Goal: Task Accomplishment & Management: Use online tool/utility

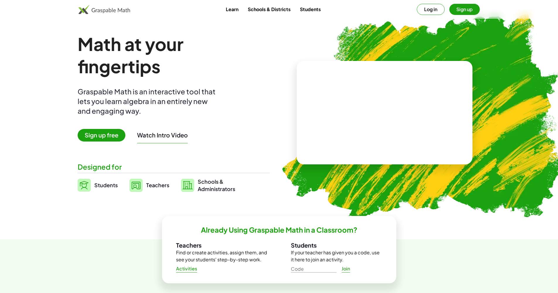
click at [434, 11] on button "Log in" at bounding box center [431, 9] width 28 height 11
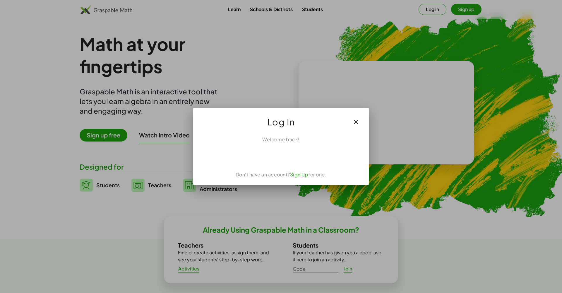
click at [292, 159] on div "Acceder con Google. Se abre en una pestaña nueva" at bounding box center [281, 155] width 56 height 13
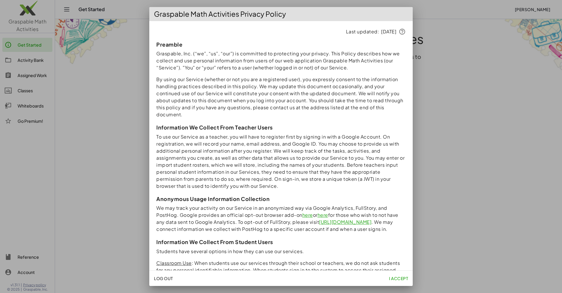
click at [396, 278] on span "I accept" at bounding box center [398, 278] width 19 height 5
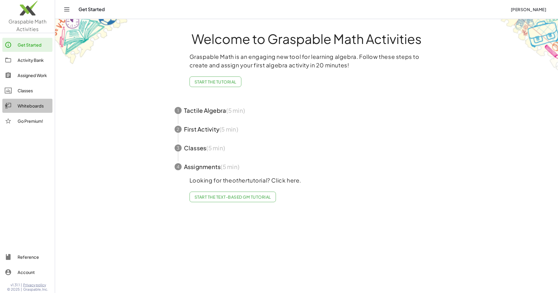
click at [40, 107] on div "Whiteboards" at bounding box center [34, 105] width 33 height 7
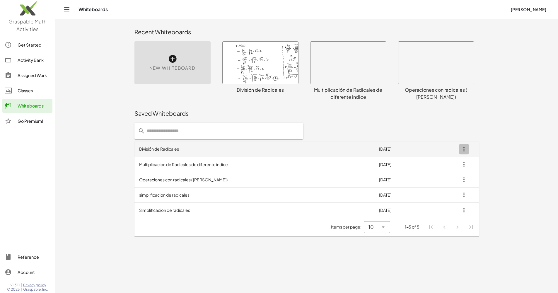
click at [464, 150] on icon "button" at bounding box center [464, 149] width 11 height 11
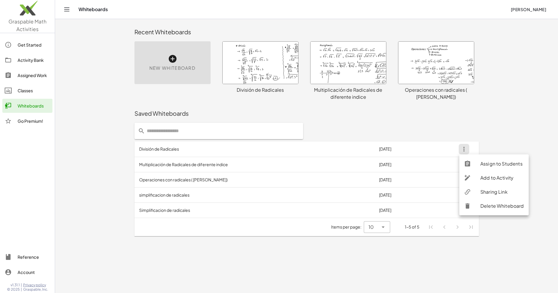
click at [481, 208] on div "Delete Whiteboard" at bounding box center [502, 205] width 44 height 7
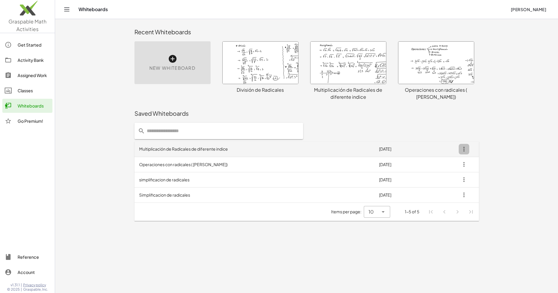
click at [466, 149] on icon "button" at bounding box center [464, 149] width 11 height 11
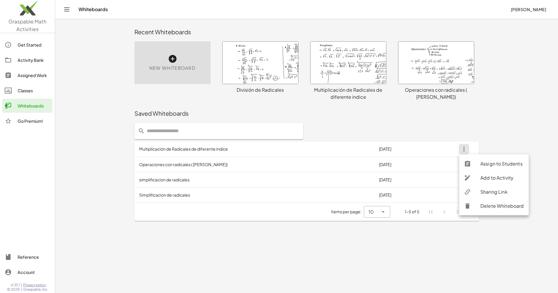
click at [486, 209] on div "Delete Whiteboard" at bounding box center [502, 205] width 44 height 7
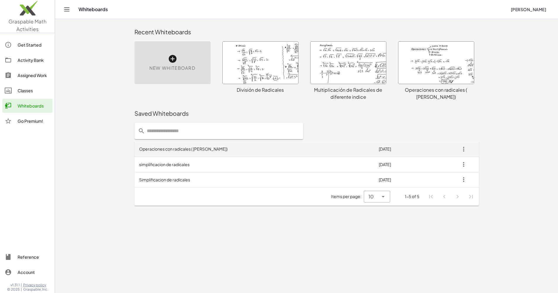
click at [462, 149] on icon "button" at bounding box center [463, 149] width 11 height 11
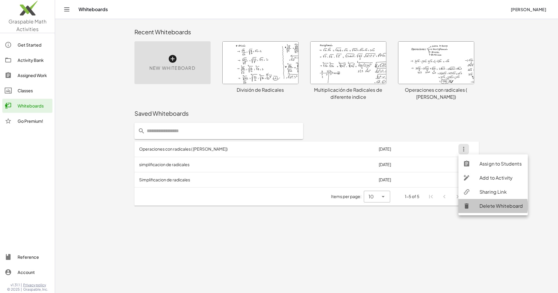
click at [478, 206] on div at bounding box center [471, 205] width 16 height 7
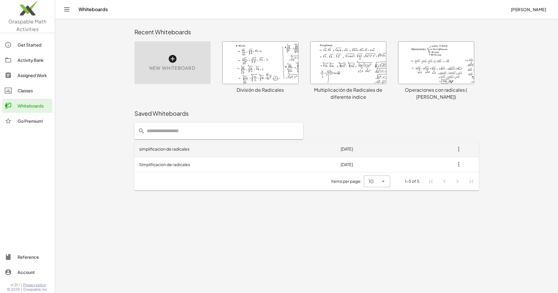
click at [463, 146] on icon "button" at bounding box center [458, 149] width 11 height 11
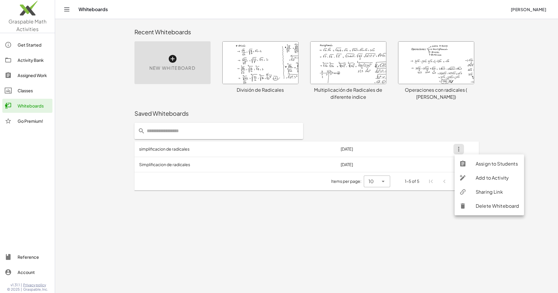
click at [485, 212] on div "Delete Whiteboard" at bounding box center [489, 206] width 69 height 14
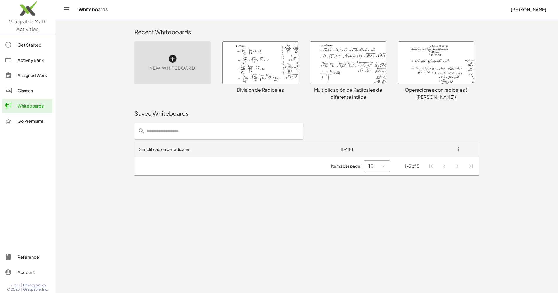
click at [456, 149] on icon "button" at bounding box center [458, 149] width 11 height 11
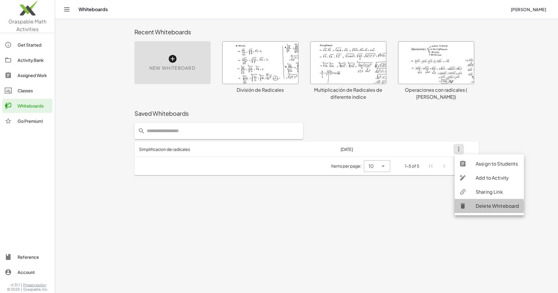
click at [470, 205] on div at bounding box center [467, 205] width 16 height 7
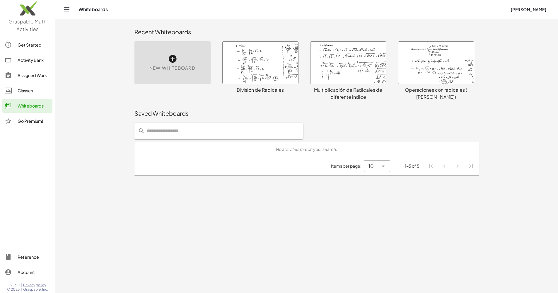
click at [173, 60] on icon at bounding box center [172, 58] width 9 height 9
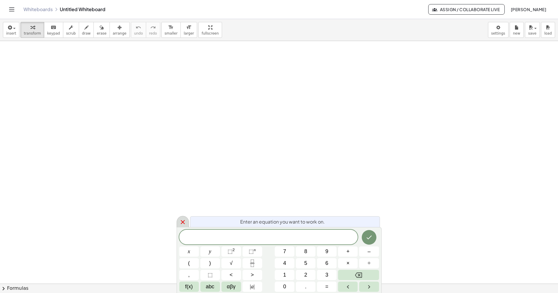
click at [186, 221] on icon at bounding box center [182, 222] width 7 height 7
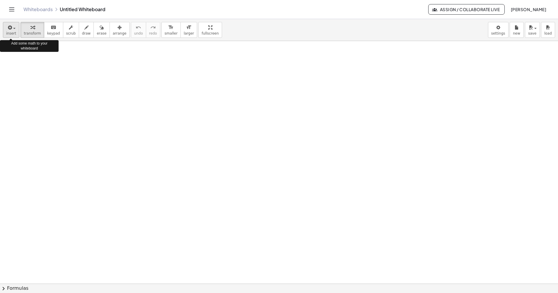
click at [16, 30] on button "insert" at bounding box center [11, 30] width 16 height 16
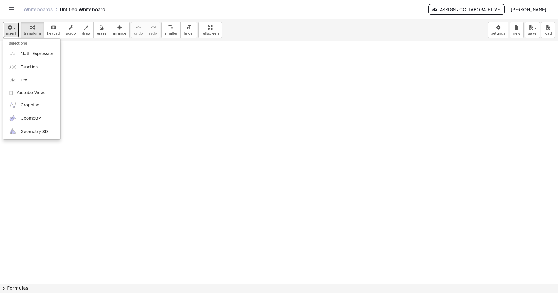
click at [103, 90] on div at bounding box center [279, 283] width 558 height 485
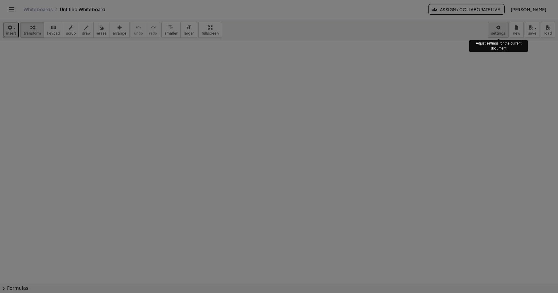
click at [497, 29] on body "Graspable Math Activities Get Started Activity Bank Assigned Work Classes White…" at bounding box center [279, 146] width 558 height 293
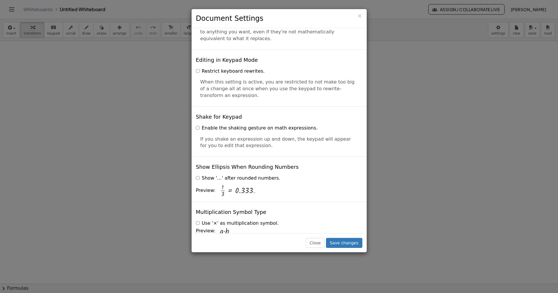
scroll to position [1217, 0]
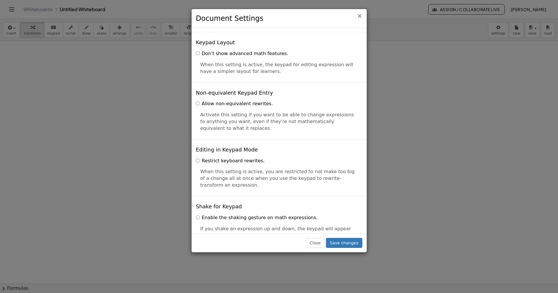
click at [361, 16] on span "×" at bounding box center [359, 15] width 5 height 7
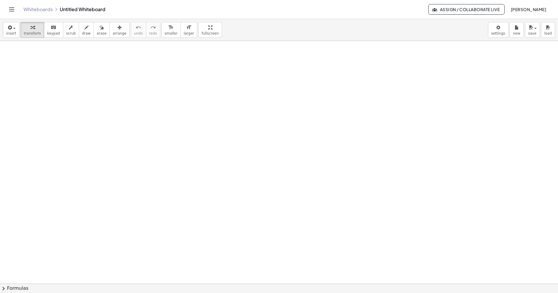
click at [14, 11] on icon "Toggle navigation" at bounding box center [11, 10] width 5 height 4
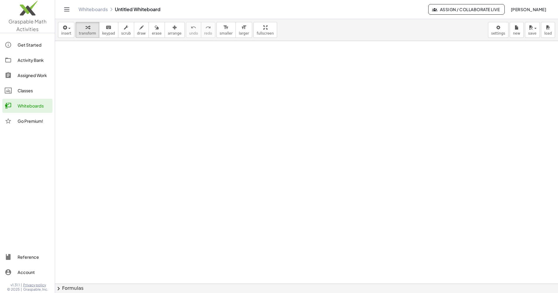
click at [38, 104] on div "Whiteboards" at bounding box center [34, 105] width 33 height 7
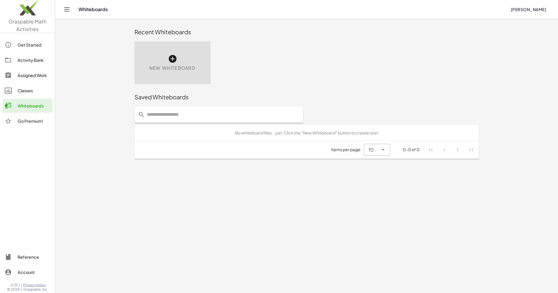
click at [172, 56] on icon at bounding box center [172, 58] width 9 height 9
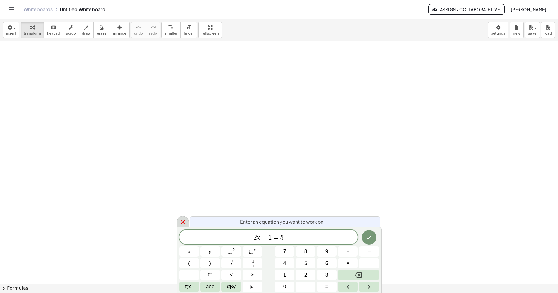
click at [184, 222] on icon at bounding box center [182, 222] width 7 height 7
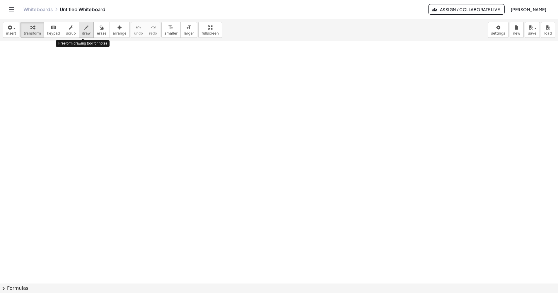
click at [84, 33] on span "draw" at bounding box center [86, 33] width 9 height 4
drag, startPoint x: 140, startPoint y: 71, endPoint x: 141, endPoint y: 149, distance: 77.0
click at [141, 155] on div at bounding box center [279, 283] width 558 height 485
click at [84, 30] on icon "button" at bounding box center [86, 27] width 4 height 7
drag, startPoint x: 139, startPoint y: 67, endPoint x: 142, endPoint y: 139, distance: 72.1
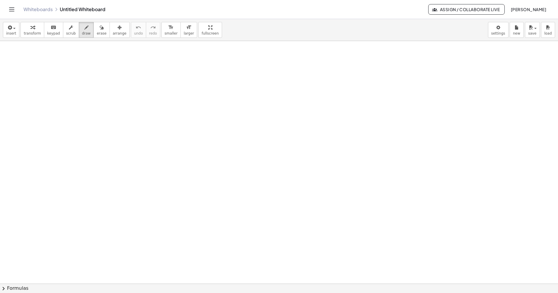
click at [142, 139] on div at bounding box center [279, 283] width 558 height 485
drag, startPoint x: 112, startPoint y: 46, endPoint x: 115, endPoint y: 132, distance: 86.2
click at [115, 132] on div at bounding box center [279, 283] width 558 height 485
click at [84, 31] on span "draw" at bounding box center [86, 33] width 9 height 4
drag, startPoint x: 103, startPoint y: 78, endPoint x: 166, endPoint y: 95, distance: 65.6
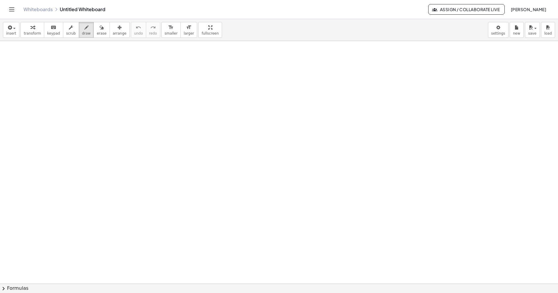
click at [163, 95] on div at bounding box center [279, 283] width 558 height 485
click at [180, 96] on div at bounding box center [279, 283] width 558 height 485
drag, startPoint x: 179, startPoint y: 96, endPoint x: 135, endPoint y: 84, distance: 45.8
click at [179, 96] on div at bounding box center [279, 283] width 558 height 485
click at [16, 28] on button "insert" at bounding box center [11, 30] width 16 height 16
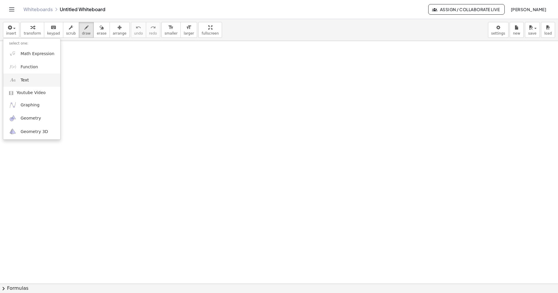
click at [31, 81] on link "Text" at bounding box center [31, 80] width 57 height 13
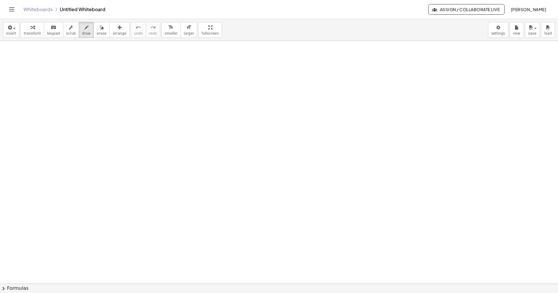
click at [150, 88] on div at bounding box center [279, 283] width 558 height 485
click at [69, 30] on icon "button" at bounding box center [71, 27] width 4 height 7
click at [55, 30] on div "keyboard" at bounding box center [53, 27] width 13 height 7
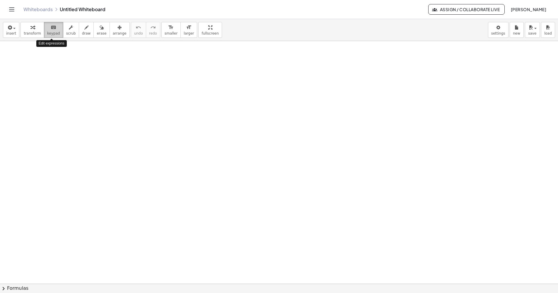
click at [55, 30] on div "keyboard" at bounding box center [53, 27] width 13 height 7
click at [56, 32] on span "keypad" at bounding box center [53, 33] width 13 height 4
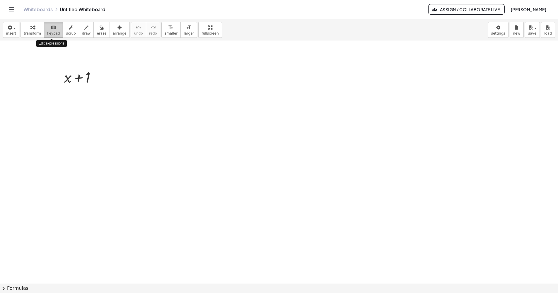
click at [56, 32] on span "keypad" at bounding box center [53, 33] width 13 height 4
click at [84, 28] on icon "button" at bounding box center [86, 27] width 4 height 7
drag, startPoint x: 122, startPoint y: 68, endPoint x: 151, endPoint y: 97, distance: 41.2
drag, startPoint x: 181, startPoint y: 81, endPoint x: 199, endPoint y: 91, distance: 20.1
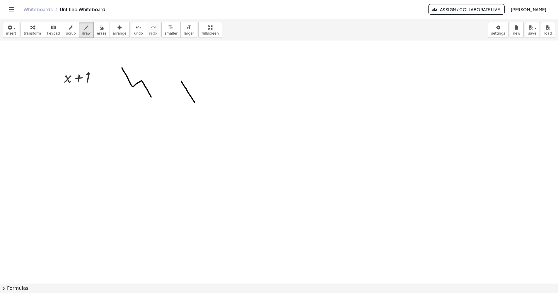
drag, startPoint x: 197, startPoint y: 88, endPoint x: 193, endPoint y: 105, distance: 17.5
drag, startPoint x: 202, startPoint y: 98, endPoint x: 206, endPoint y: 103, distance: 6.8
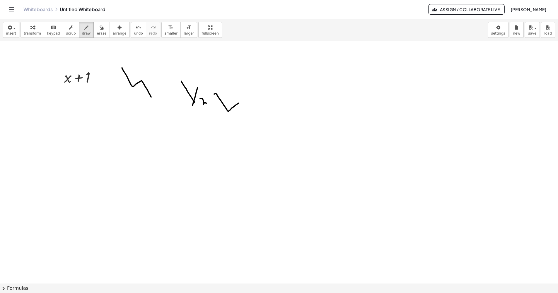
drag, startPoint x: 216, startPoint y: 94, endPoint x: 236, endPoint y: 93, distance: 20.2
drag, startPoint x: 231, startPoint y: 97, endPoint x: 236, endPoint y: 95, distance: 5.0
drag, startPoint x: 234, startPoint y: 93, endPoint x: 244, endPoint y: 100, distance: 12.2
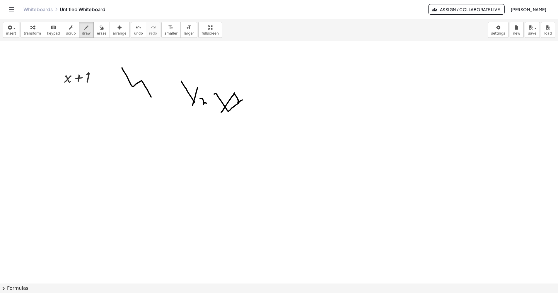
drag, startPoint x: 248, startPoint y: 103, endPoint x: 263, endPoint y: 100, distance: 15.1
drag, startPoint x: 257, startPoint y: 100, endPoint x: 266, endPoint y: 105, distance: 10.2
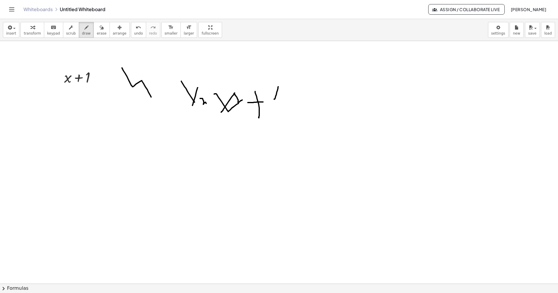
drag, startPoint x: 274, startPoint y: 99, endPoint x: 282, endPoint y: 108, distance: 12.2
drag, startPoint x: 296, startPoint y: 99, endPoint x: 303, endPoint y: 98, distance: 6.6
click at [17, 31] on button "insert" at bounding box center [11, 30] width 16 height 16
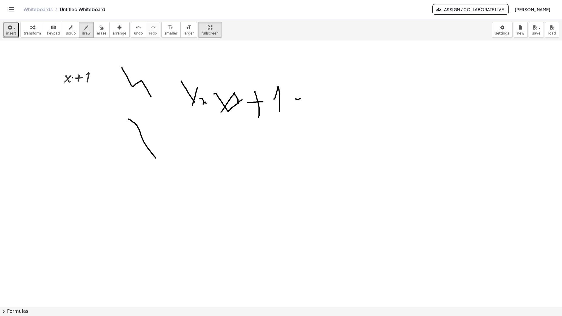
drag, startPoint x: 129, startPoint y: 100, endPoint x: 156, endPoint y: 139, distance: 47.5
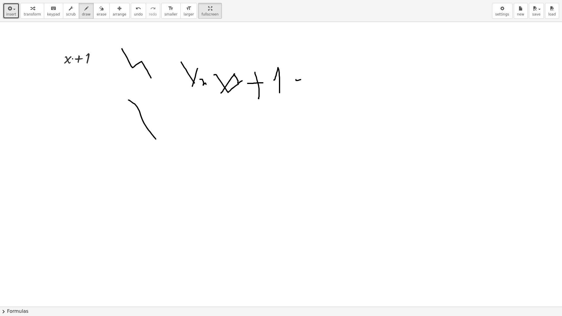
click at [156, 139] on div at bounding box center [281, 307] width 562 height 570
drag, startPoint x: 151, startPoint y: 92, endPoint x: 138, endPoint y: 131, distance: 40.9
click at [138, 131] on div at bounding box center [281, 307] width 562 height 570
click at [88, 11] on button "draw" at bounding box center [86, 11] width 15 height 16
